Goal: Task Accomplishment & Management: Manage account settings

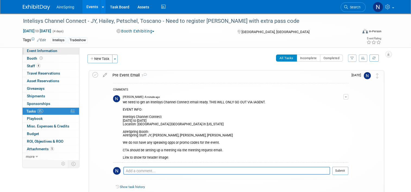
click at [64, 52] on link "Event Information" at bounding box center [51, 50] width 56 height 7
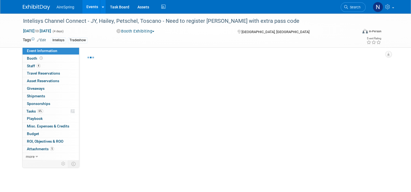
select select "Partner Event"
select select "Marketing"
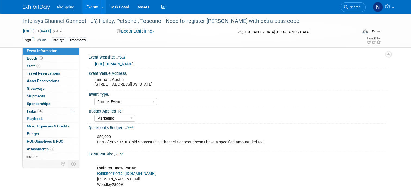
click at [88, 4] on link "Events" at bounding box center [92, 7] width 20 height 14
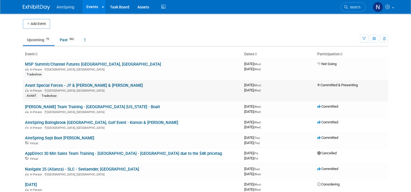
click at [72, 87] on link "Avant Special Forces - JY & [PERSON_NAME] & [PERSON_NAME]" at bounding box center [84, 85] width 118 height 5
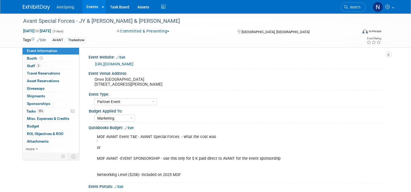
select select "Partner Event"
select select "Marketing"
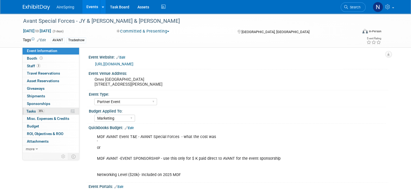
click at [61, 111] on link "35% Tasks 35%" at bounding box center [51, 111] width 56 height 7
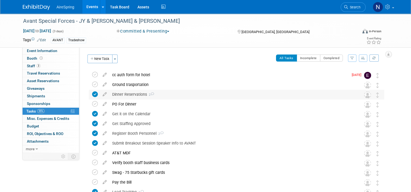
click at [168, 93] on div "Dinner Reservations 2" at bounding box center [231, 94] width 244 height 9
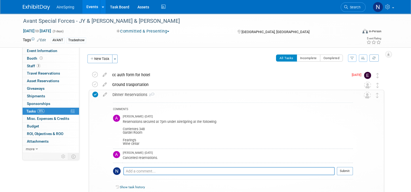
click at [169, 94] on div "Dinner Reservations 2" at bounding box center [231, 94] width 243 height 9
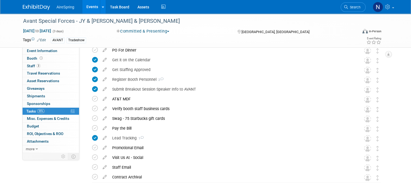
scroll to position [54, 0]
click at [135, 53] on div "PO For Dinner" at bounding box center [231, 49] width 244 height 9
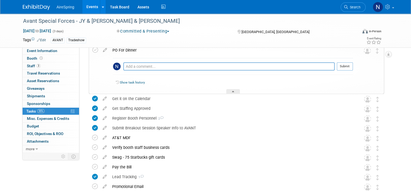
click at [135, 52] on div "PO For Dinner" at bounding box center [231, 50] width 243 height 9
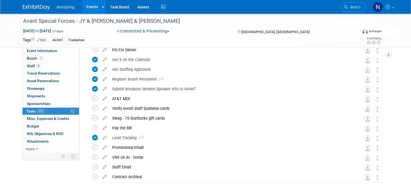
click at [95, 4] on link "Events" at bounding box center [92, 7] width 20 height 14
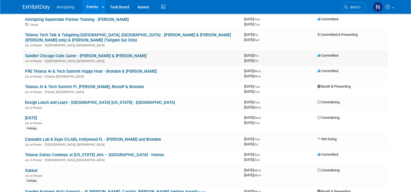
scroll to position [299, 0]
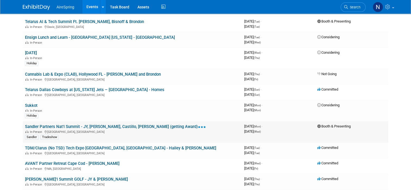
click at [118, 130] on div "In-Person Huntington Beach, CA" at bounding box center [132, 132] width 215 height 4
click at [118, 124] on link "Sandler Partners Nat'l Summit - JY, [PERSON_NAME], Castillo, [PERSON_NAME] (get…" at bounding box center [115, 126] width 181 height 5
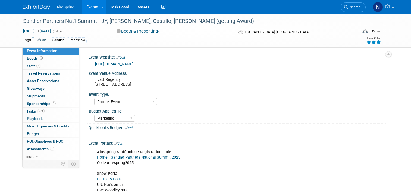
select select "Partner Event"
select select "Marketing"
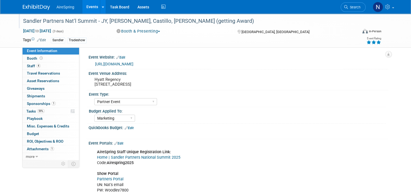
click at [147, 21] on div "Sandler Partners Nat'l Summit - JY, [PERSON_NAME], Castillo, [PERSON_NAME] (get…" at bounding box center [186, 21] width 330 height 10
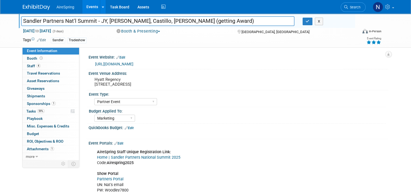
click at [146, 23] on input "Sandler Partners Nat'l Summit - JY, [PERSON_NAME], Castillo, [PERSON_NAME] (get…" at bounding box center [157, 21] width 273 height 10
type input "Sandler Partners Nat'l Summit - JY, Sigmon, Castillo, Valderrama, Bender (getti…"
click at [312, 24] on button "button" at bounding box center [308, 22] width 10 height 8
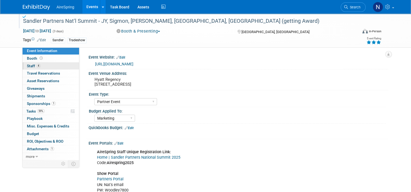
click at [65, 65] on link "4 Staff 4" at bounding box center [51, 65] width 56 height 7
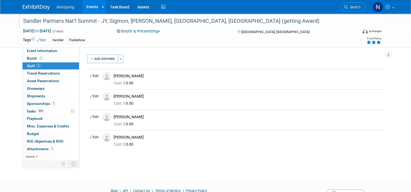
click at [121, 59] on div "Add Attendee Toggle Dropdown Quick -Tag Attendees Apply" at bounding box center [235, 59] width 297 height 9
click at [119, 60] on button "Toggle Dropdown" at bounding box center [120, 59] width 5 height 9
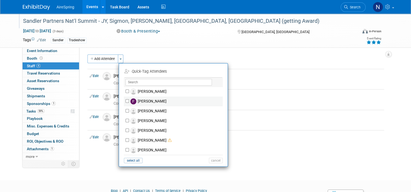
scroll to position [244, 0]
click at [155, 101] on label "Gabriel Valderrama" at bounding box center [177, 102] width 96 height 10
click at [129, 101] on input "Gabriel Valderrama" at bounding box center [127, 102] width 4 height 4
checkbox input "true"
click at [206, 72] on button "Apply" at bounding box center [214, 72] width 17 height 8
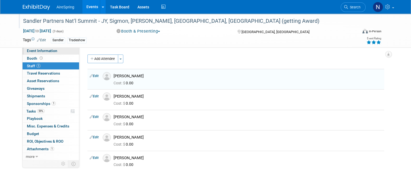
click at [59, 51] on link "Event Information" at bounding box center [51, 50] width 56 height 7
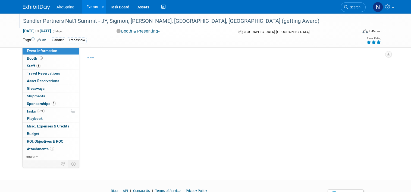
select select "Partner Event"
select select "Marketing"
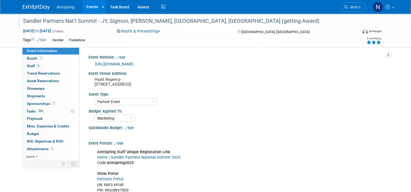
click at [92, 9] on link "Events" at bounding box center [92, 7] width 20 height 14
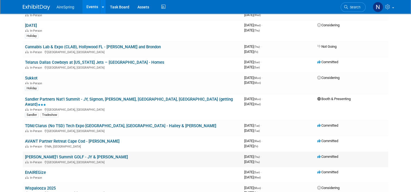
scroll to position [407, 0]
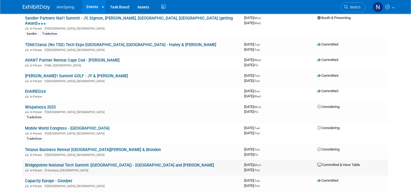
click at [97, 163] on link "Bridgepointe National Tech Summit ([GEOGRAPHIC_DATA]) - [GEOGRAPHIC_DATA] and […" at bounding box center [119, 165] width 189 height 5
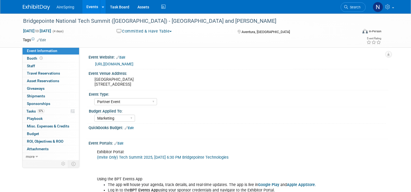
select select "Partner Event"
select select "Marketing"
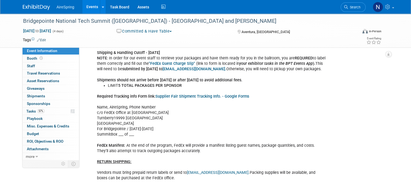
scroll to position [190, 0]
